Goal: Obtain resource: Download file/media

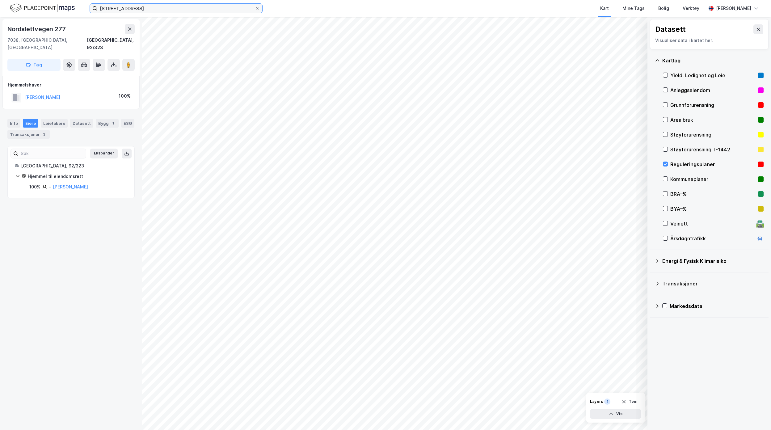
drag, startPoint x: 0, startPoint y: 0, endPoint x: 43, endPoint y: 9, distance: 44.1
click at [44, 9] on div "NOrdslettvegen 277 Kart Mine Tags Bolig Verktøy [PERSON_NAME]" at bounding box center [385, 8] width 771 height 17
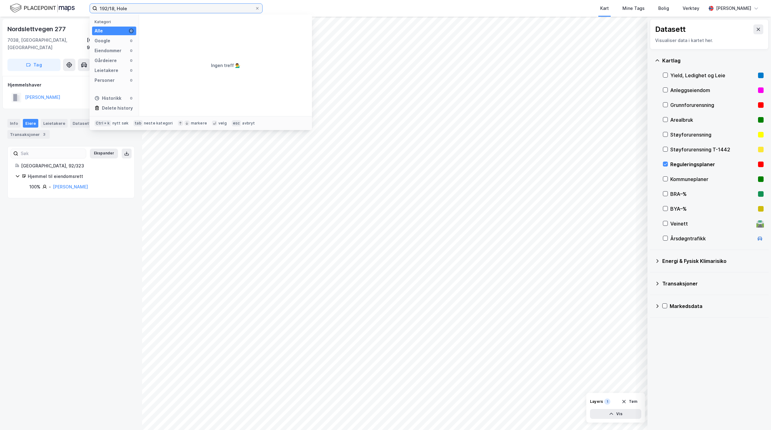
type input "192/18, Hole"
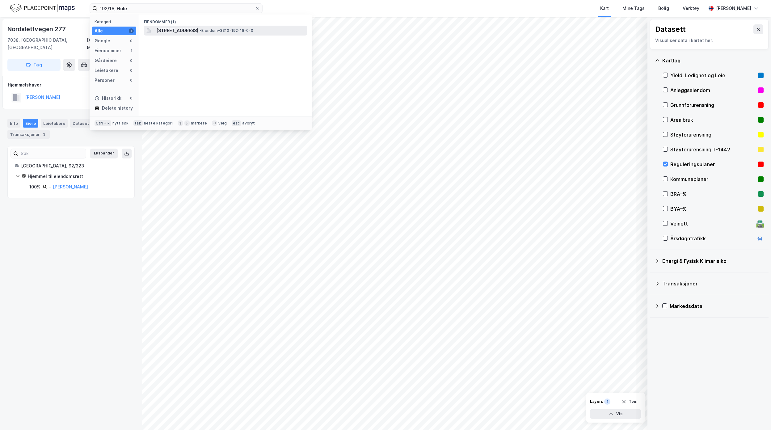
click at [226, 30] on span "• Eiendom • 3310-192-18-0-0" at bounding box center [227, 30] width 54 height 5
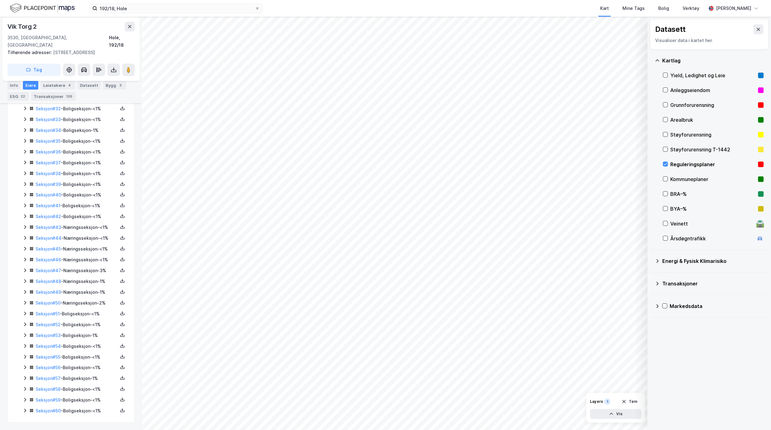
scroll to position [563, 0]
click at [120, 270] on icon at bounding box center [122, 271] width 4 height 2
click at [95, 246] on div "Grunnbok" at bounding box center [88, 251] width 54 height 15
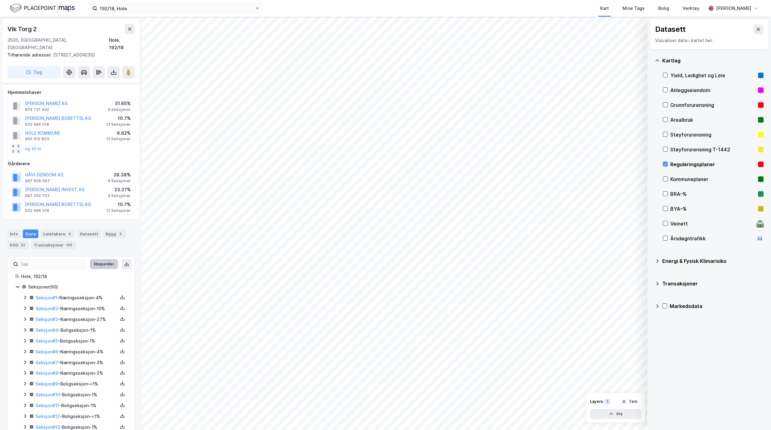
scroll to position [82, 0]
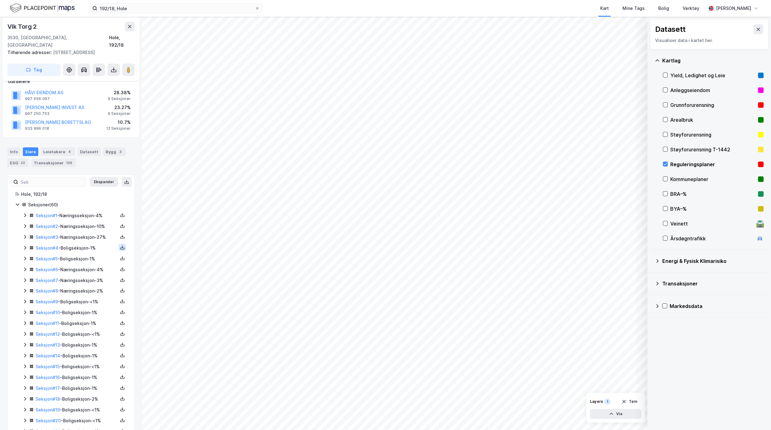
click at [120, 245] on icon at bounding box center [122, 247] width 5 height 5
click at [86, 226] on div "Grunnbok" at bounding box center [85, 228] width 21 height 7
